Goal: Task Accomplishment & Management: Complete application form

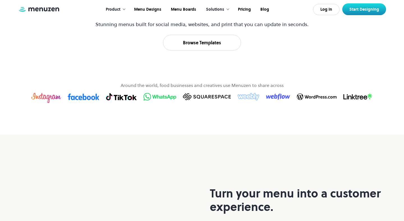
scroll to position [311, 0]
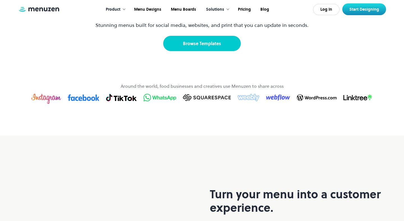
click at [203, 51] on link "Browse Templates" at bounding box center [202, 44] width 78 height 16
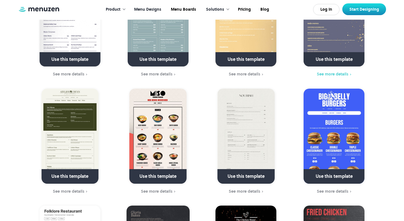
scroll to position [329, 0]
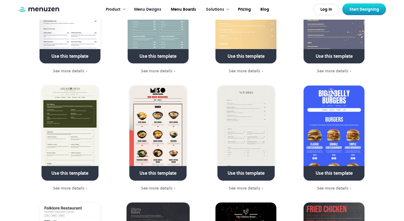
click at [247, 168] on link at bounding box center [245, 175] width 81 height 14
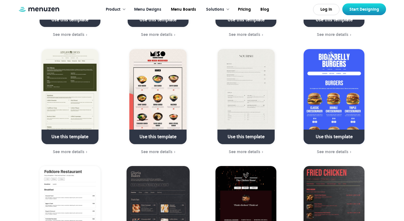
scroll to position [366, 0]
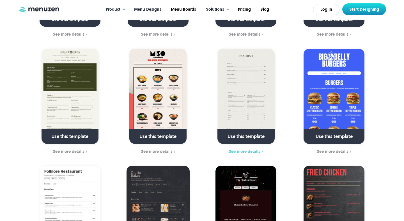
click at [249, 149] on div "See more details" at bounding box center [244, 151] width 32 height 4
click at [251, 132] on link at bounding box center [245, 139] width 81 height 14
click at [237, 149] on div "See more details" at bounding box center [244, 151] width 32 height 4
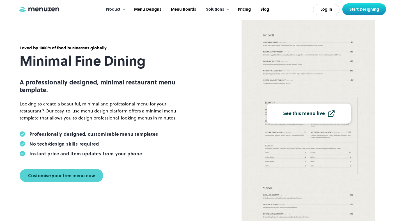
scroll to position [51, 0]
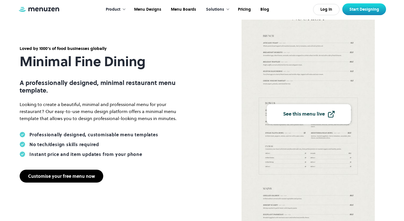
click at [90, 176] on div "Customise your free menu now" at bounding box center [61, 176] width 67 height 4
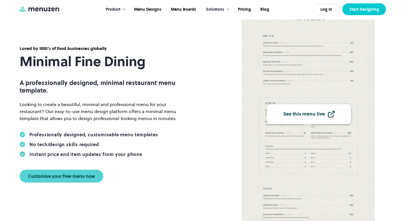
click at [364, 10] on link "Start Designing" at bounding box center [364, 9] width 44 height 12
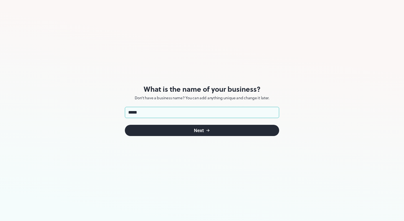
type input "*****"
click at [181, 135] on button "Next" at bounding box center [202, 130] width 154 height 11
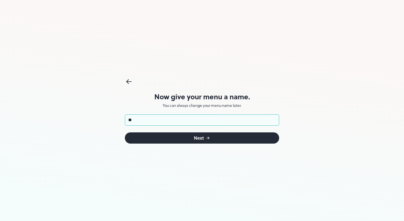
type input "*****"
click at [186, 138] on button "Next" at bounding box center [202, 137] width 154 height 11
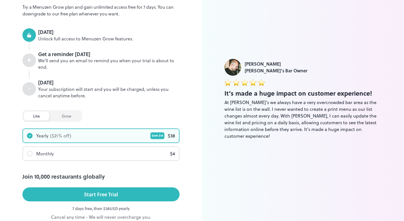
scroll to position [59, 0]
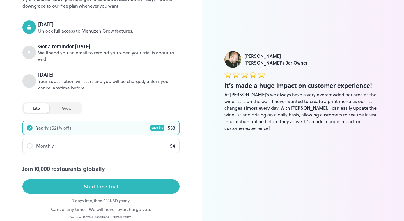
click at [67, 104] on div "grow" at bounding box center [66, 107] width 29 height 9
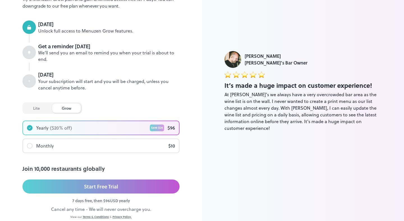
click at [41, 108] on div "lite" at bounding box center [37, 107] width 26 height 9
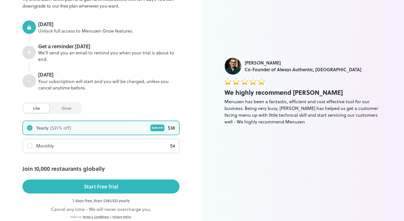
scroll to position [0, 0]
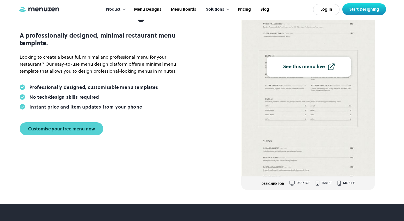
scroll to position [97, 0]
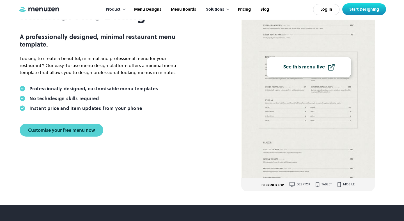
click at [321, 65] on div "See this menu live" at bounding box center [304, 66] width 42 height 5
